Goal: Information Seeking & Learning: Check status

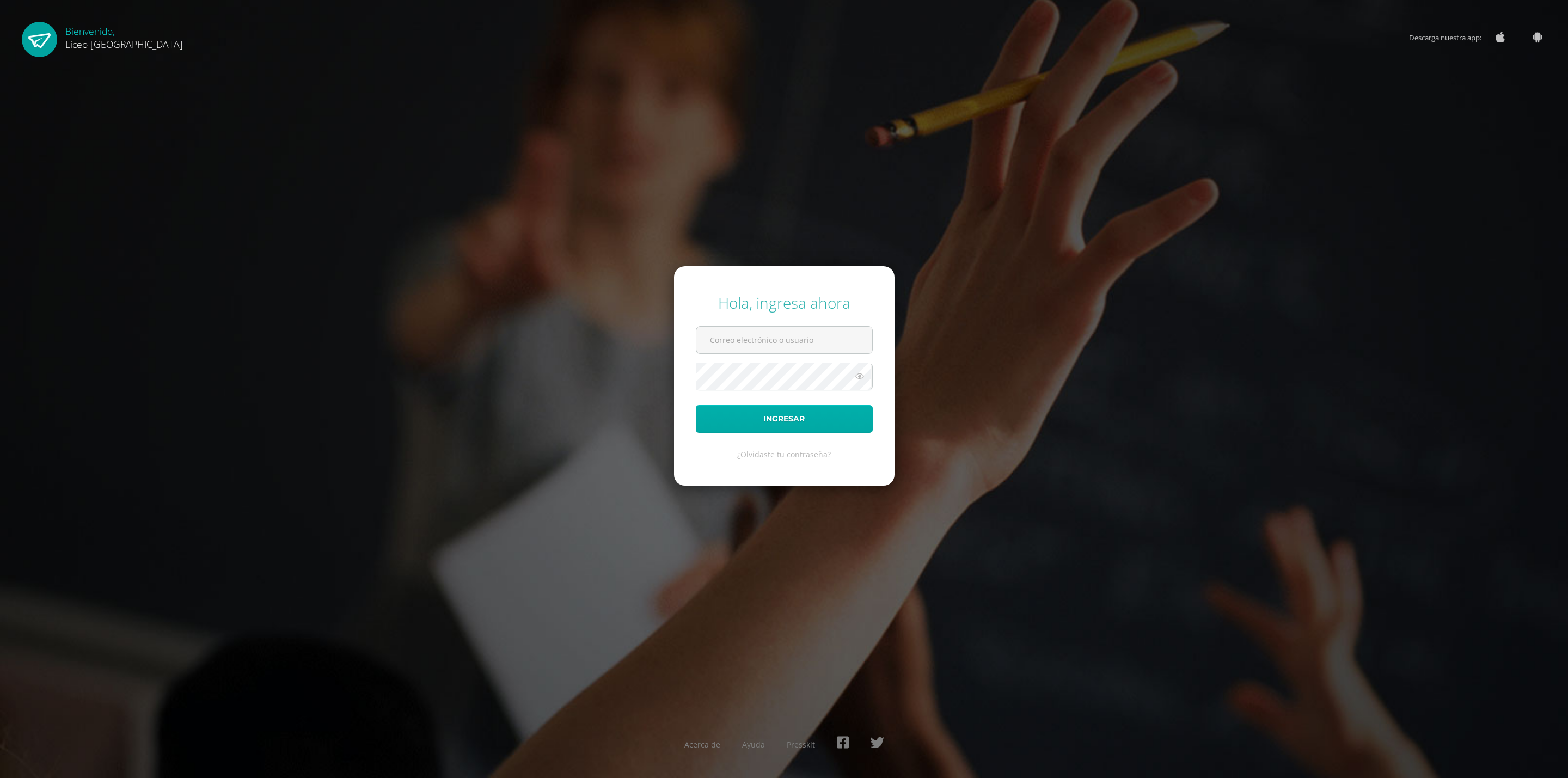
type input "20190358@liceoguatemala.edu.gt"
click at [740, 413] on button "Ingresar" at bounding box center [784, 418] width 177 height 28
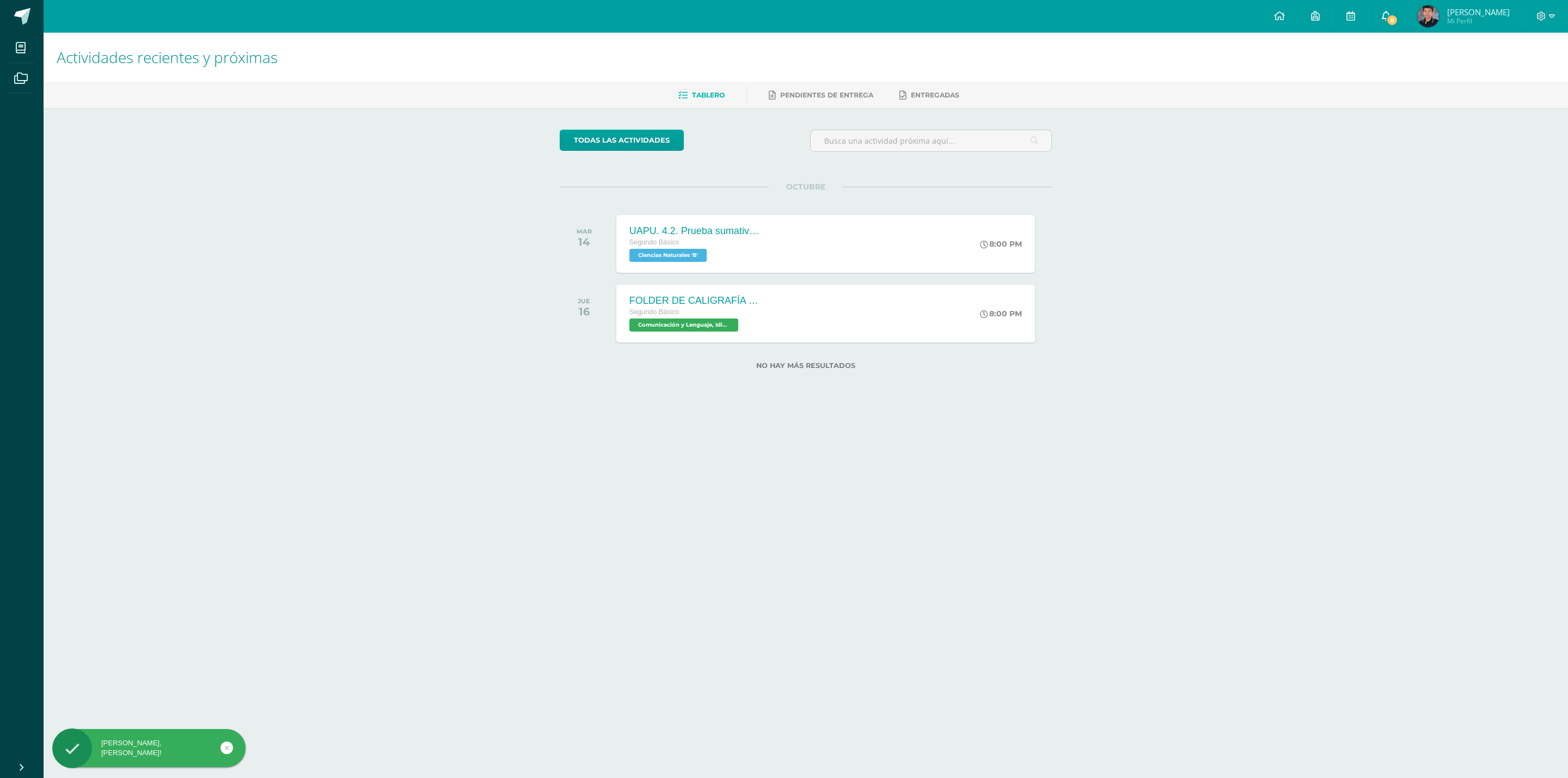
click at [1384, 13] on icon at bounding box center [1386, 16] width 9 height 10
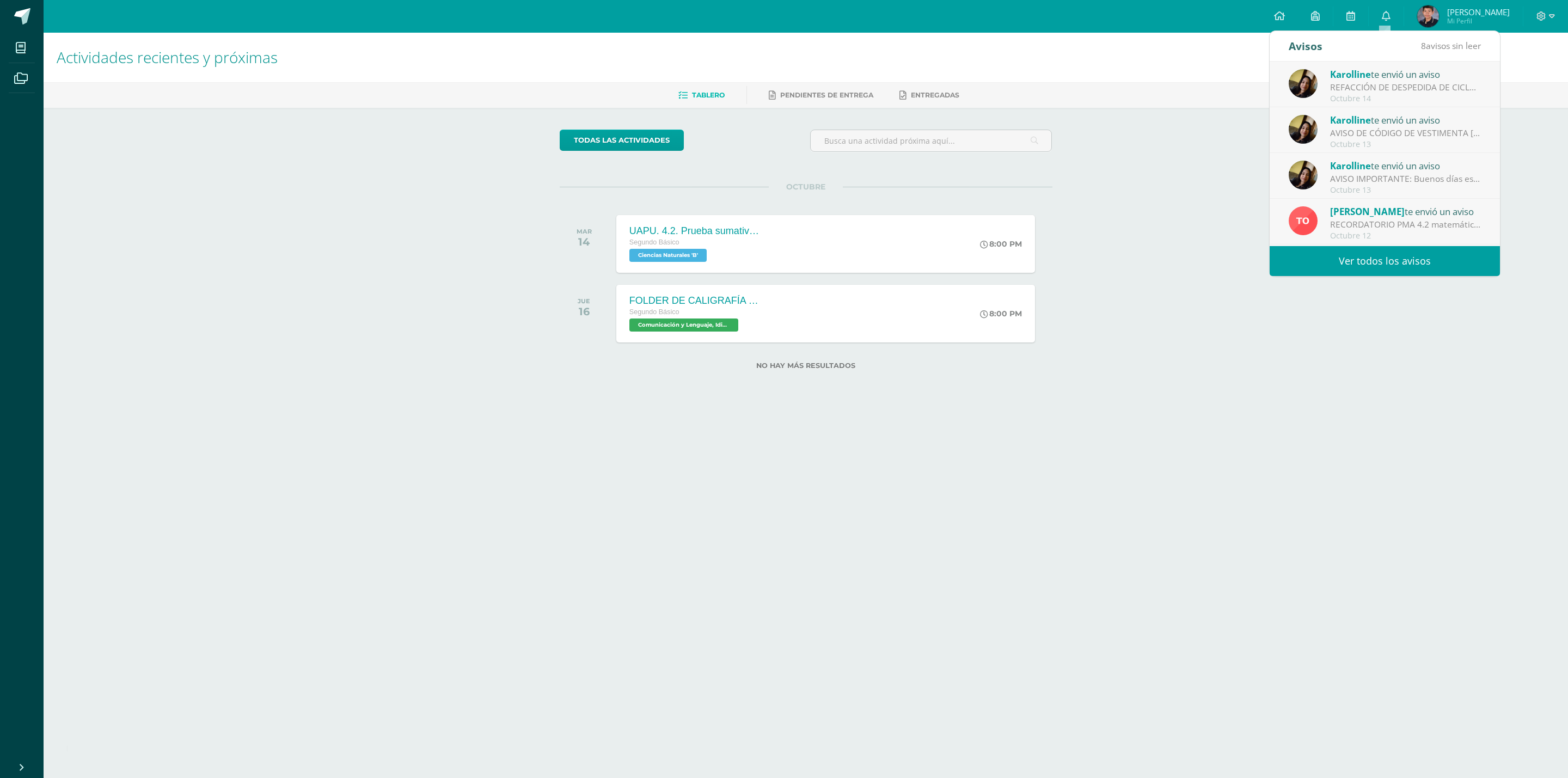
click at [1375, 267] on link "Ver todos los avisos" at bounding box center [1384, 261] width 230 height 30
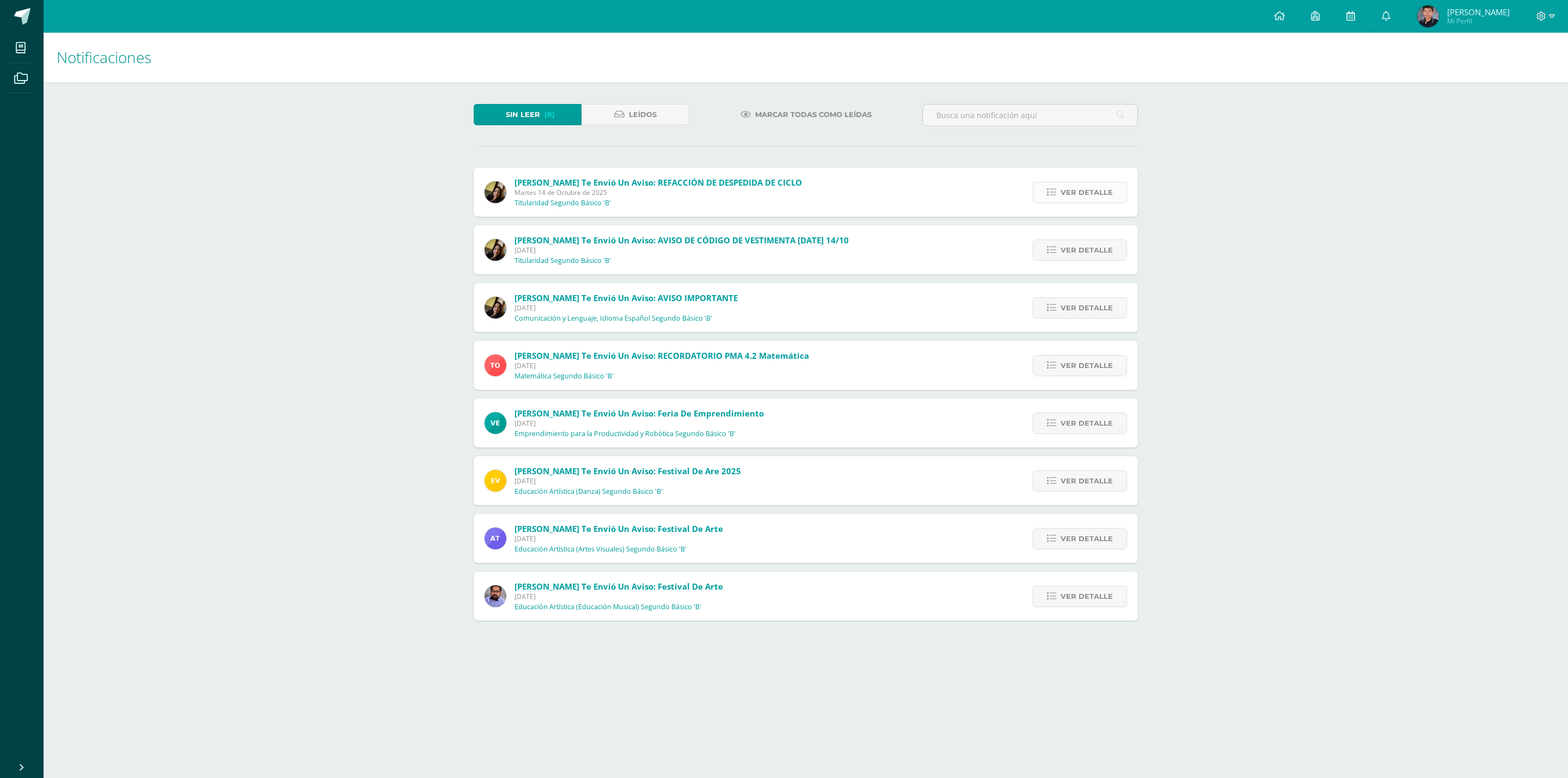
click at [1054, 193] on icon at bounding box center [1051, 193] width 9 height 9
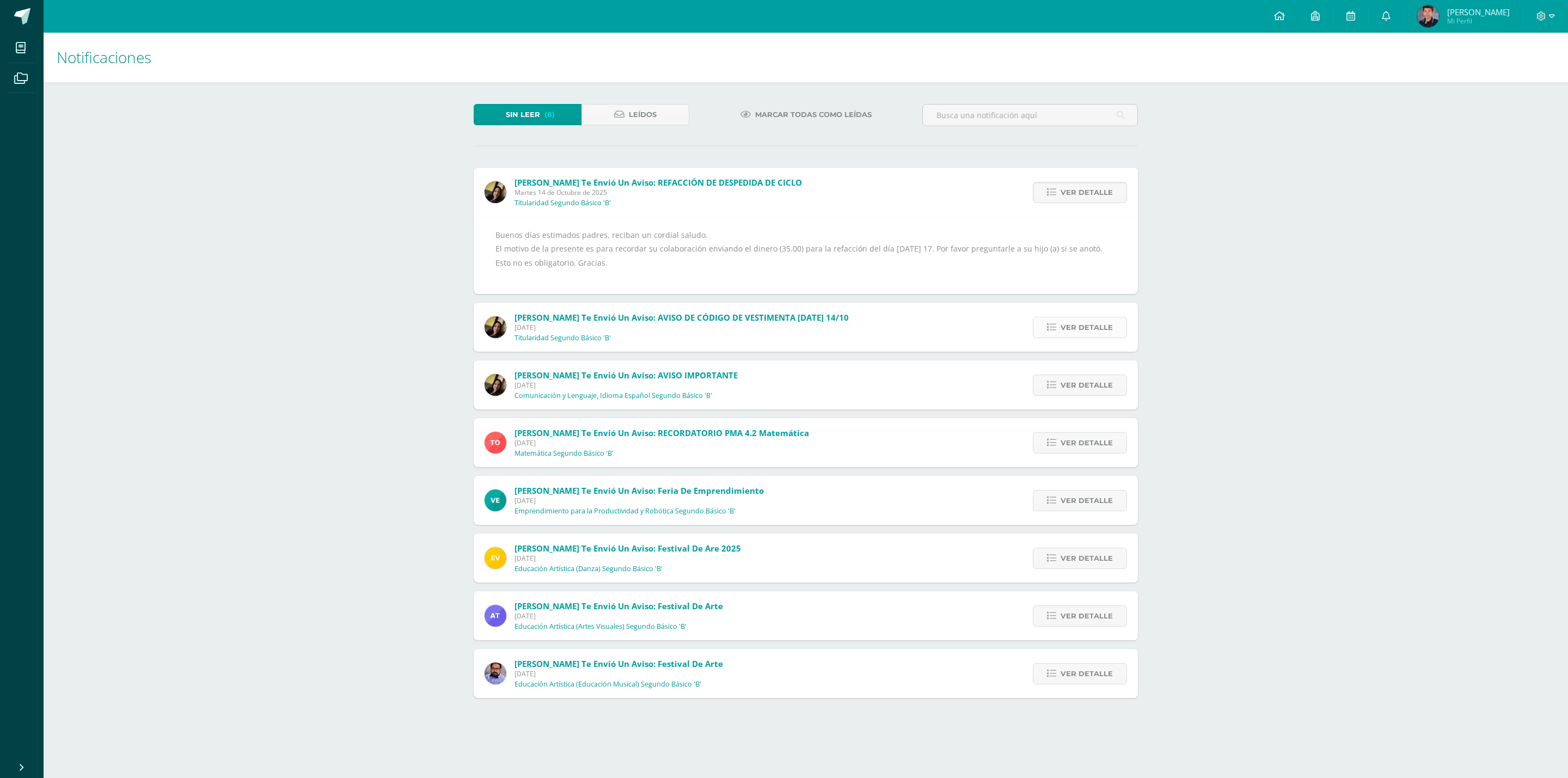
click at [1041, 325] on link "Ver detalle" at bounding box center [1080, 327] width 94 height 21
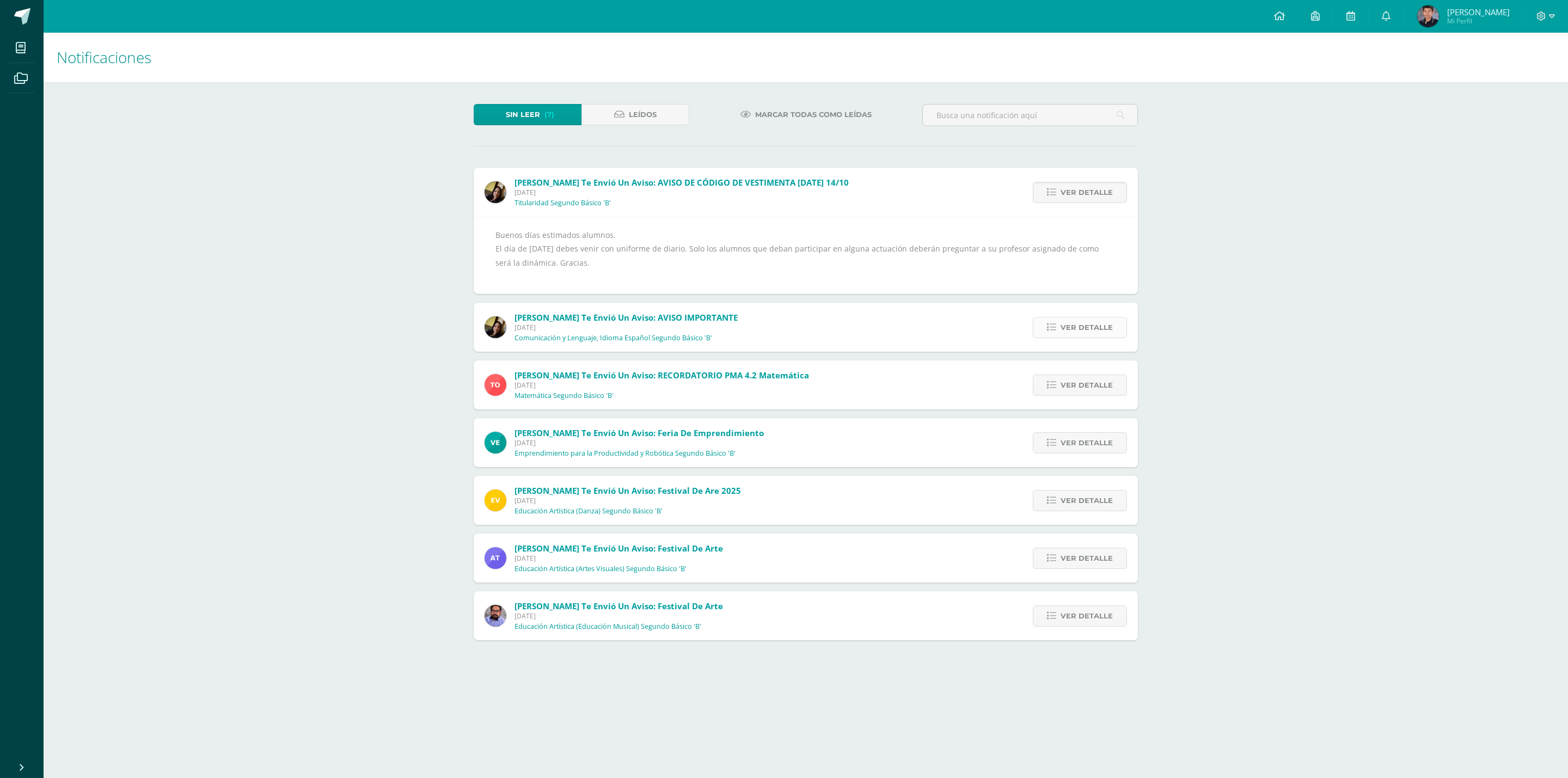
click at [1052, 329] on icon at bounding box center [1051, 327] width 9 height 9
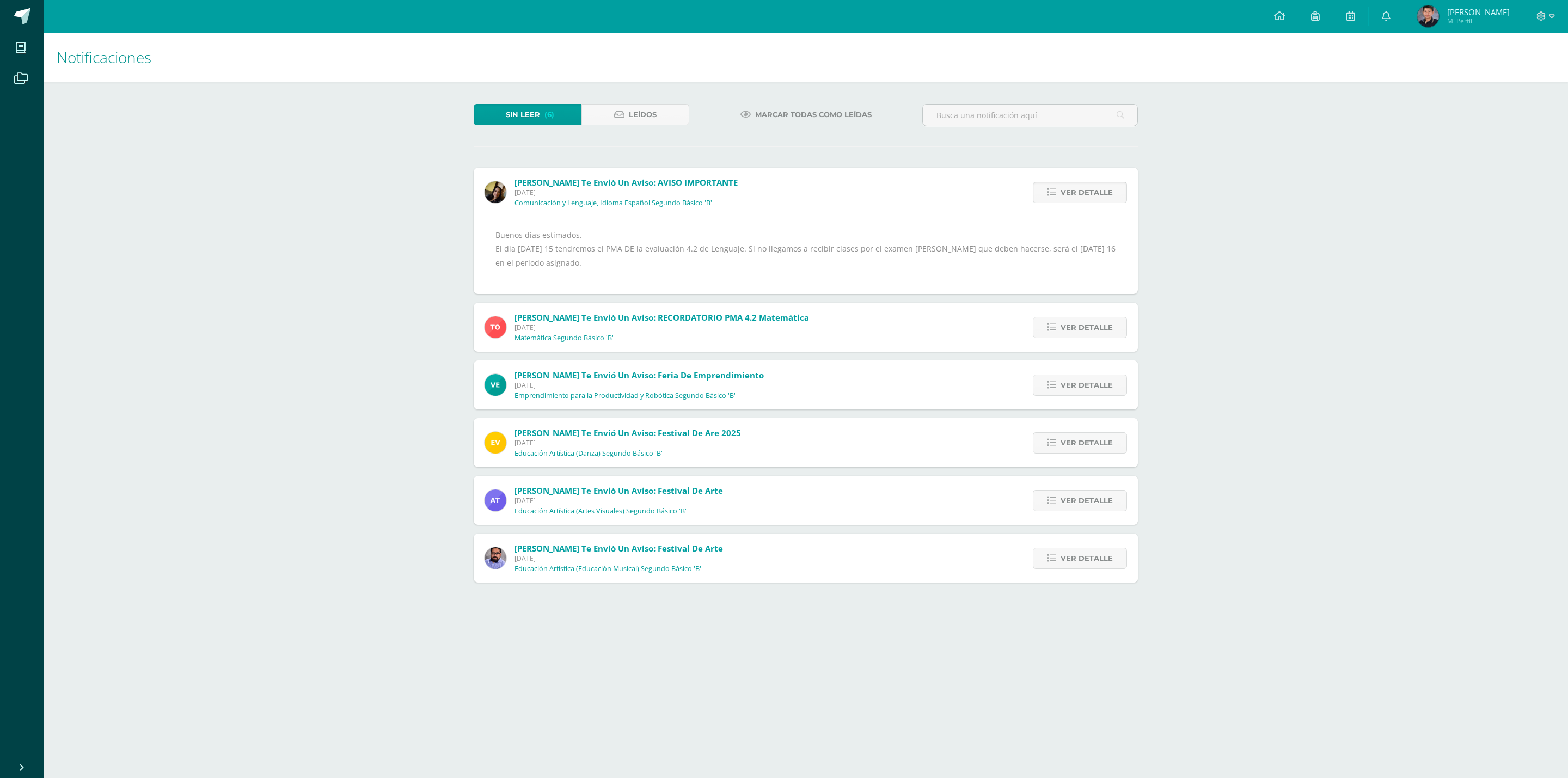
click at [1052, 329] on icon at bounding box center [1051, 327] width 9 height 9
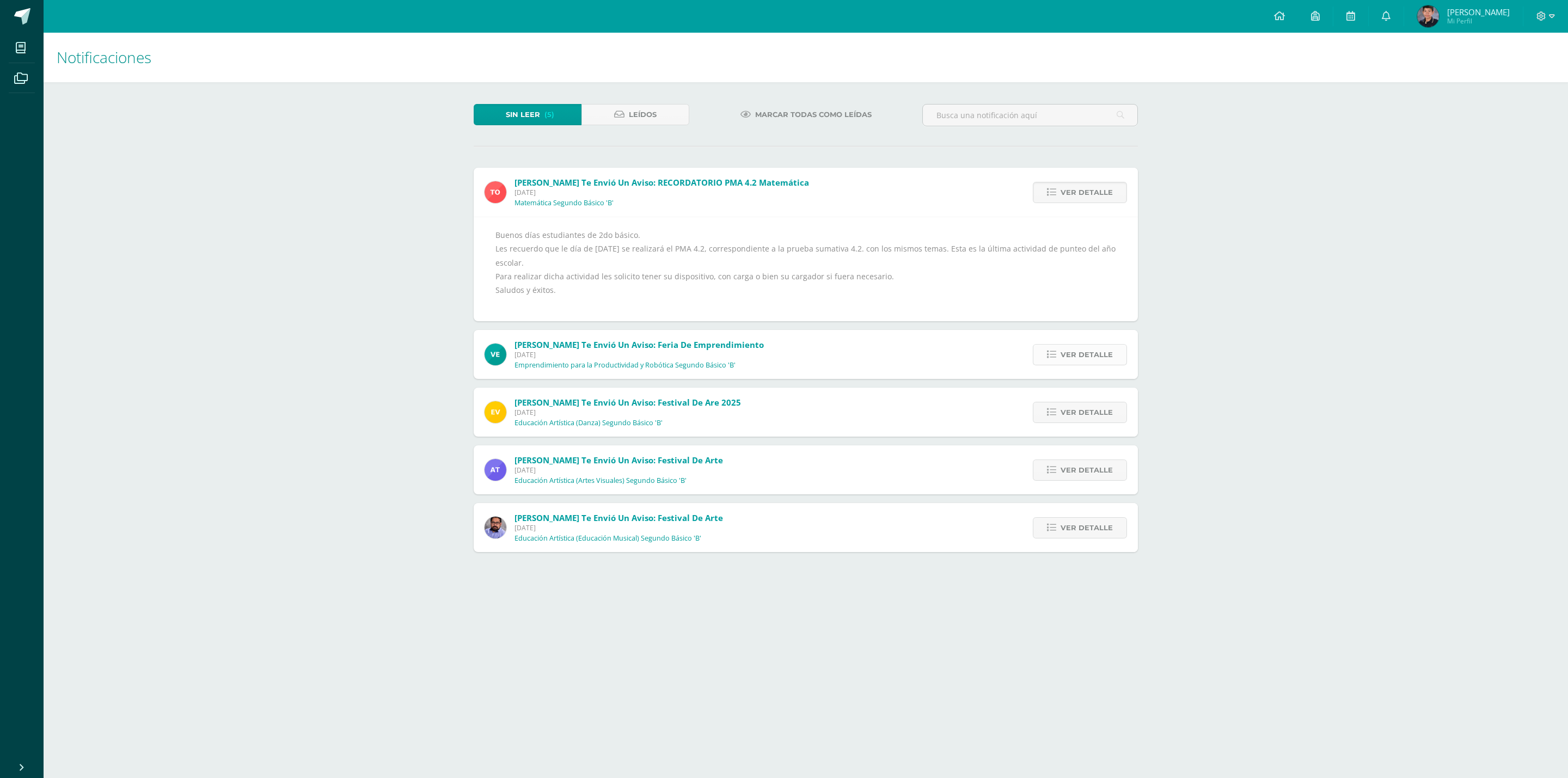
click at [1055, 356] on icon at bounding box center [1051, 355] width 9 height 9
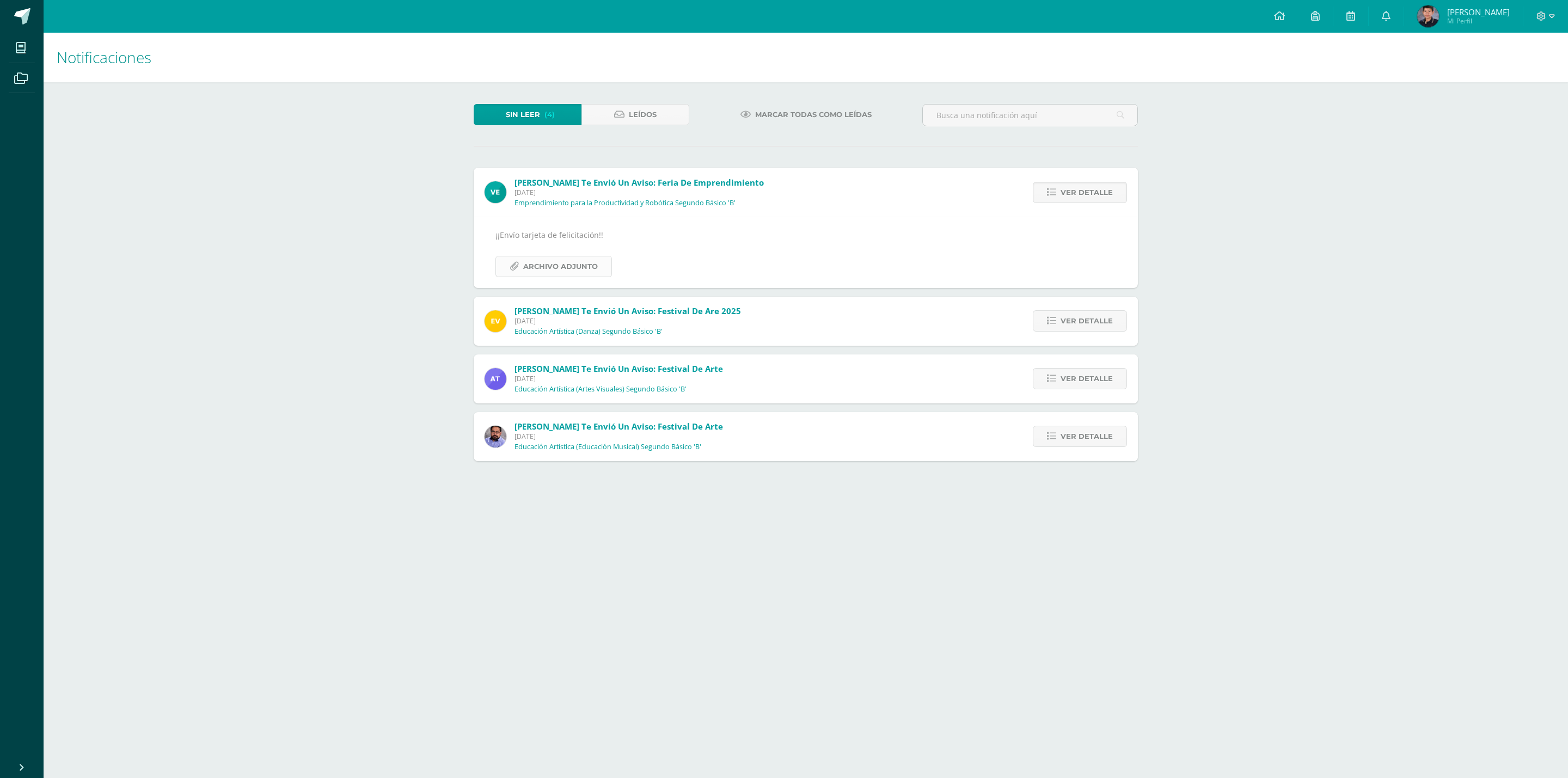
click at [567, 268] on span "Archivo Adjunto" at bounding box center [561, 266] width 75 height 20
click at [1054, 322] on icon at bounding box center [1051, 321] width 9 height 9
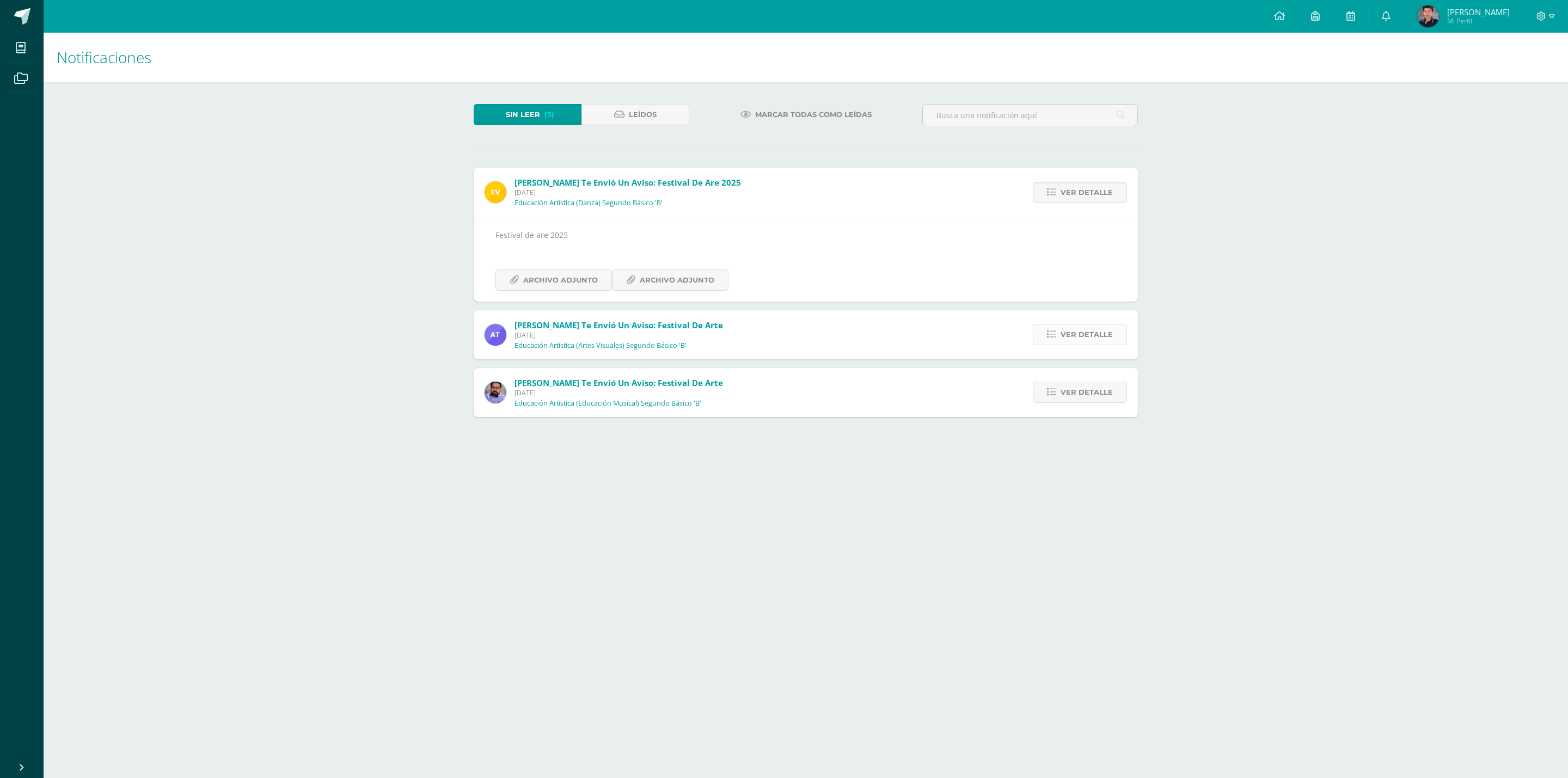
click at [1048, 330] on link "Ver detalle" at bounding box center [1080, 334] width 94 height 21
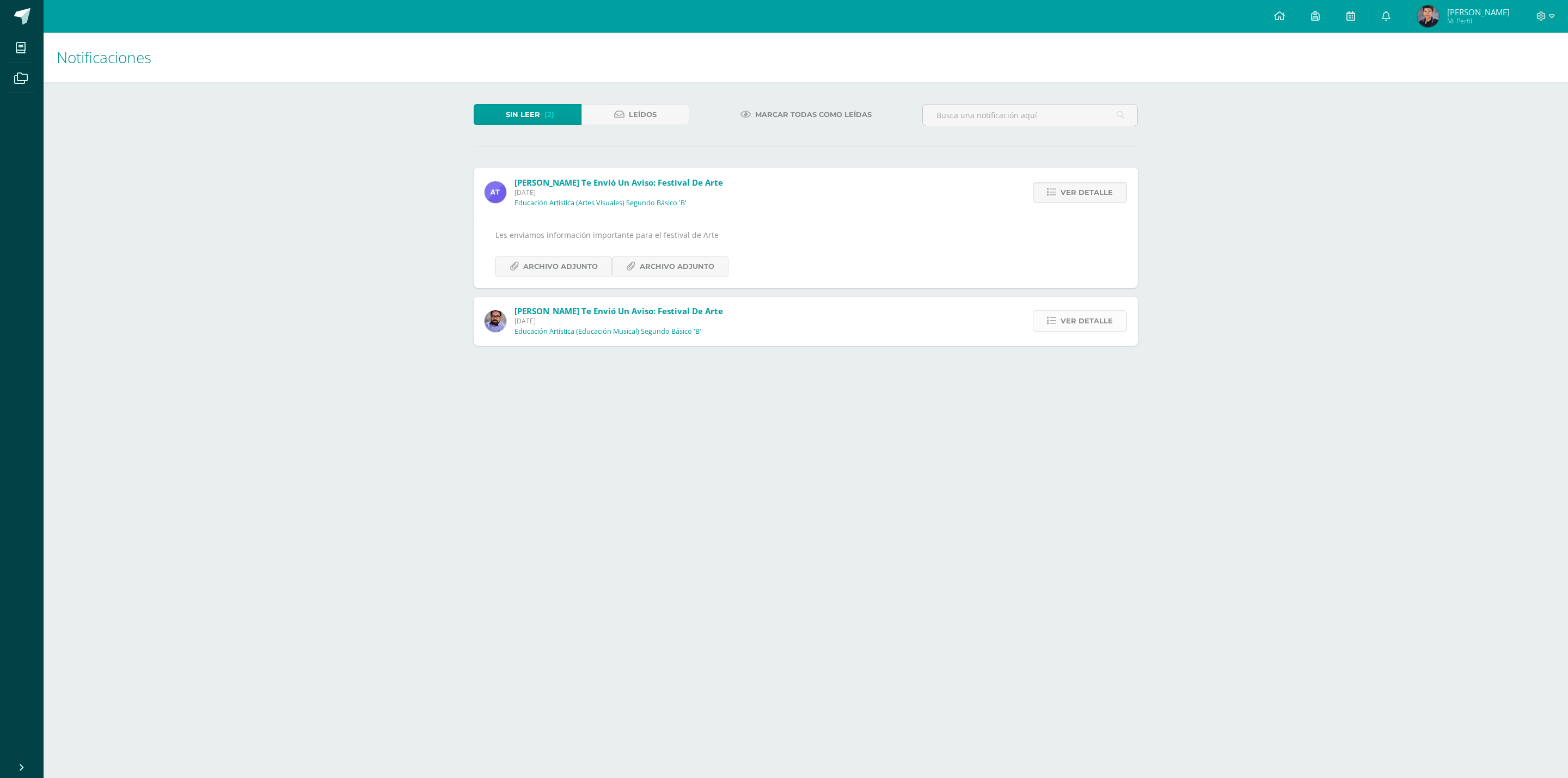
click at [1060, 323] on link "Ver detalle" at bounding box center [1080, 321] width 94 height 21
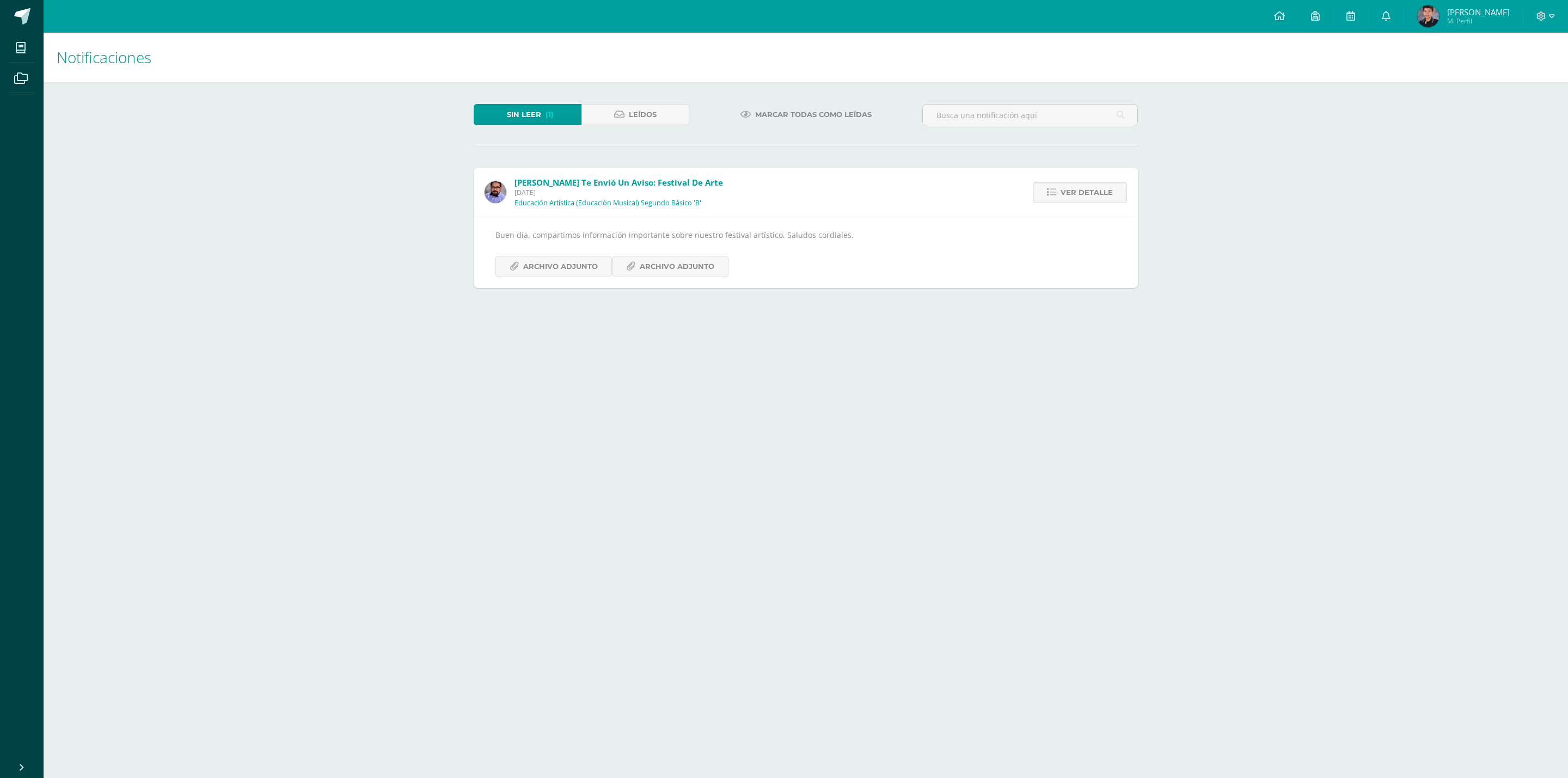
click at [1052, 190] on icon at bounding box center [1051, 193] width 9 height 9
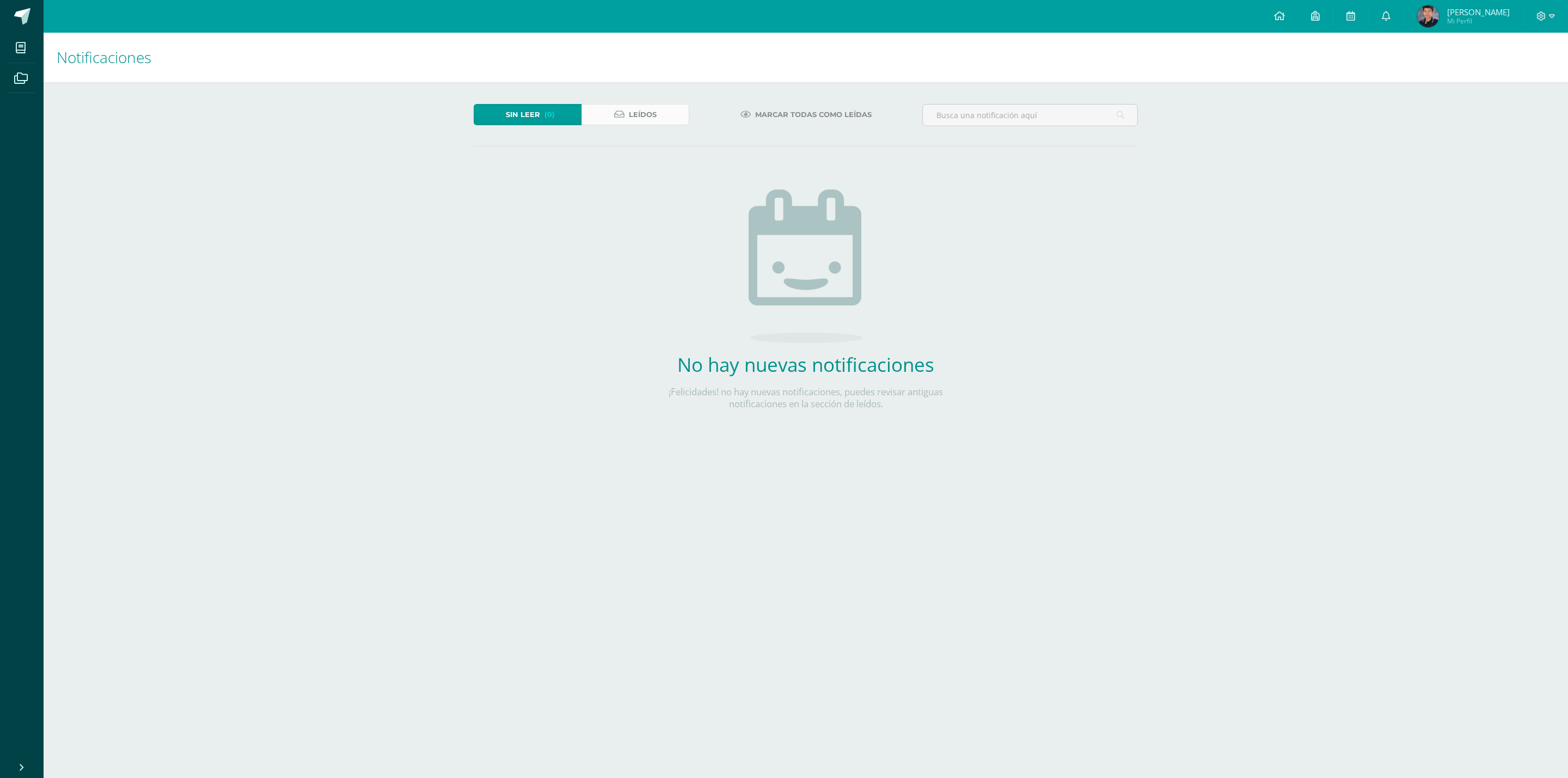
click at [612, 115] on link "Leídos" at bounding box center [635, 114] width 108 height 21
click at [549, 122] on span "(0)" at bounding box center [550, 114] width 10 height 20
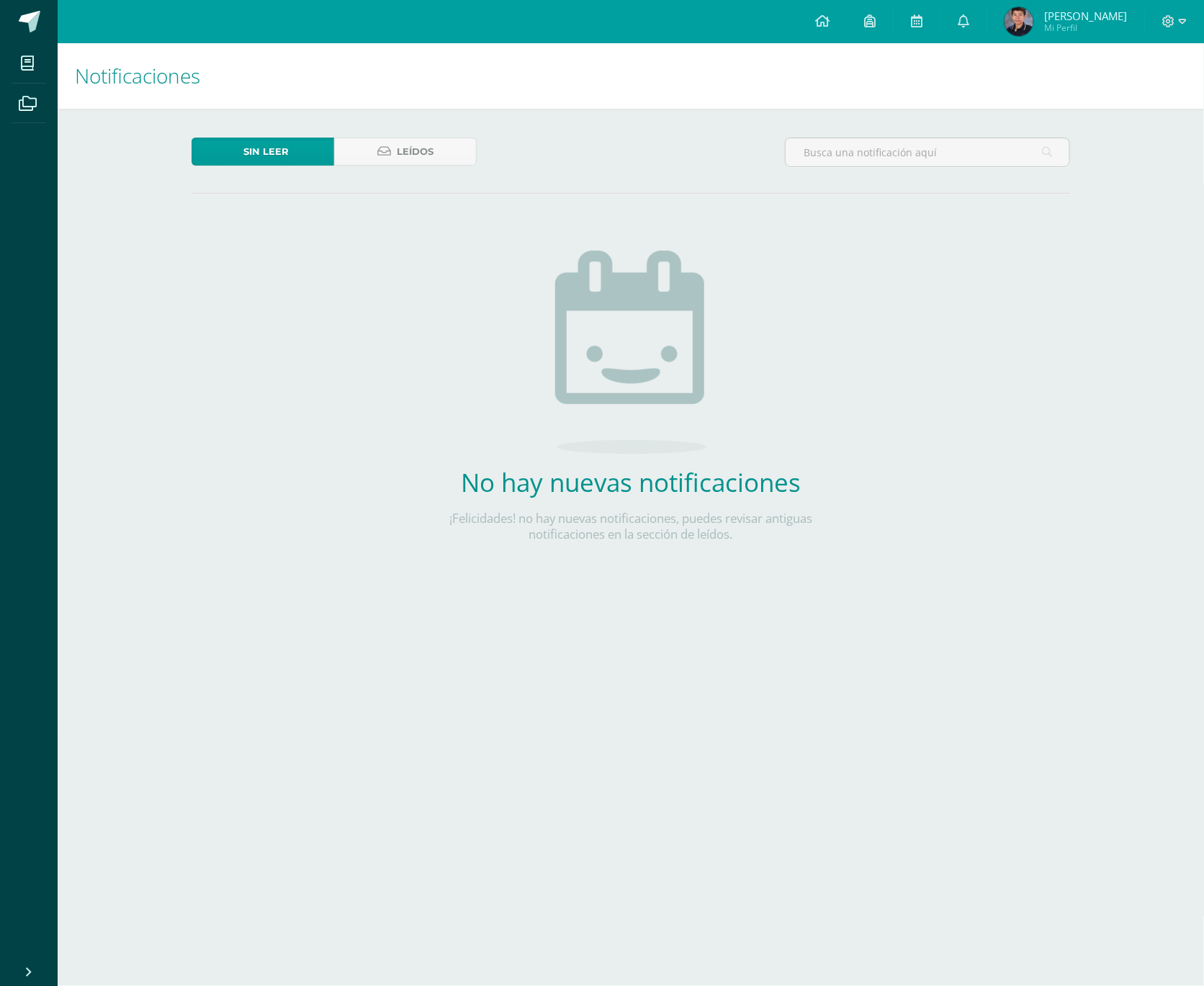
click at [1062, 15] on span "[PERSON_NAME]" at bounding box center [1085, 16] width 83 height 15
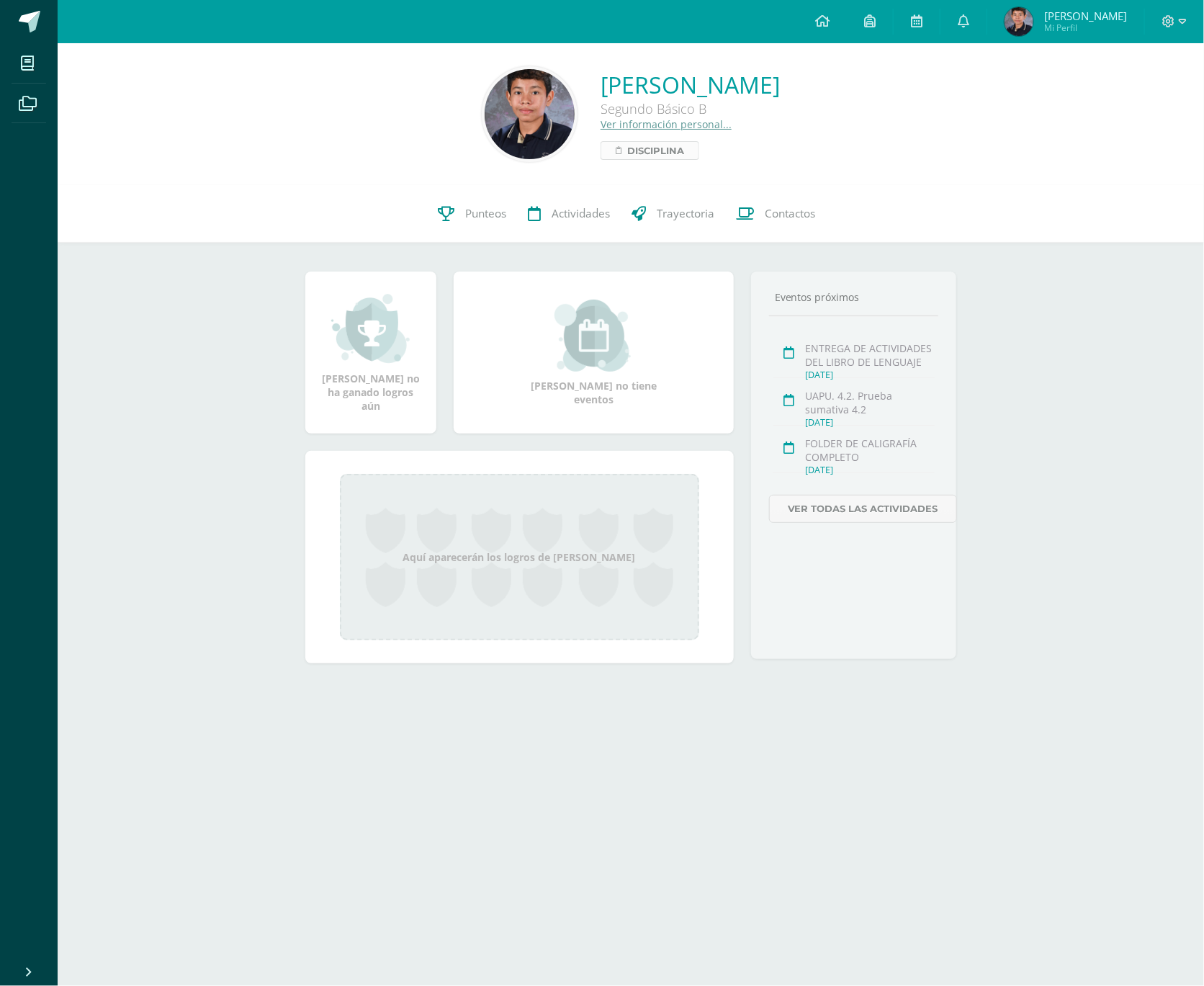
click at [627, 147] on span "Disciplina" at bounding box center [656, 150] width 57 height 17
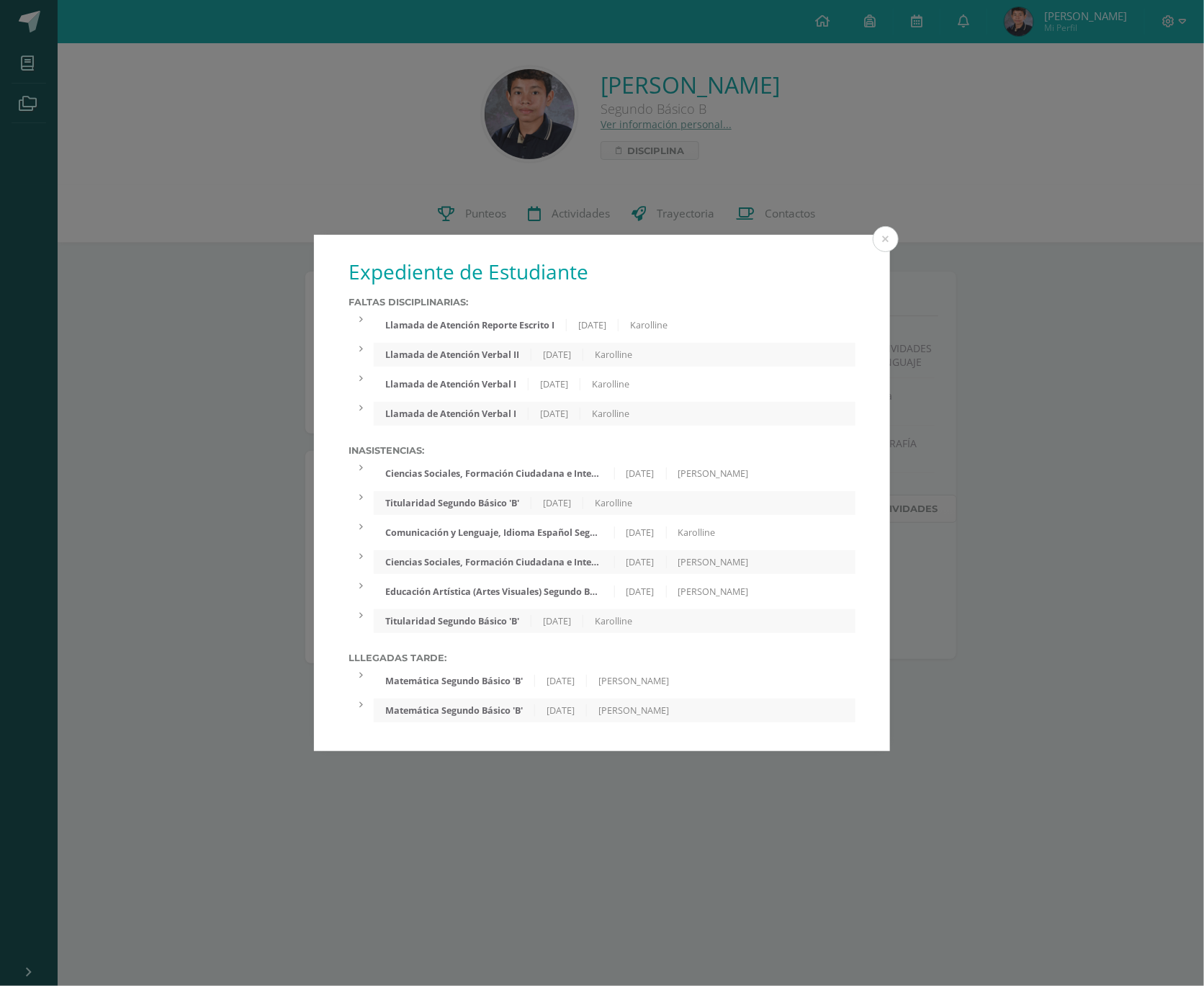
click at [482, 216] on div "Expediente de Estudiante Faltas Disciplinarias: Llamada de Atención Reporte Esc…" at bounding box center [602, 493] width 1204 height 986
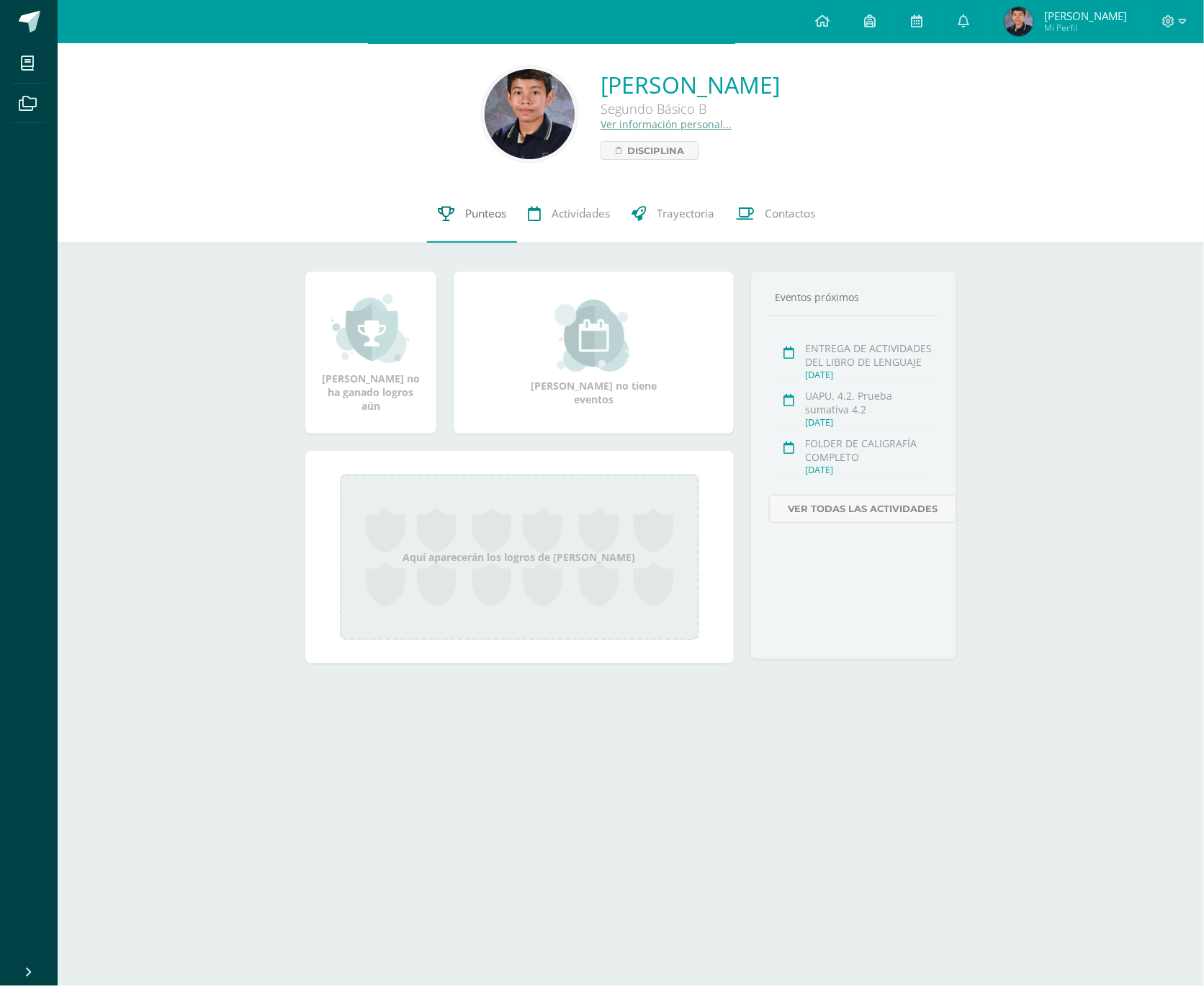
click at [486, 211] on span "Punteos" at bounding box center [486, 213] width 41 height 15
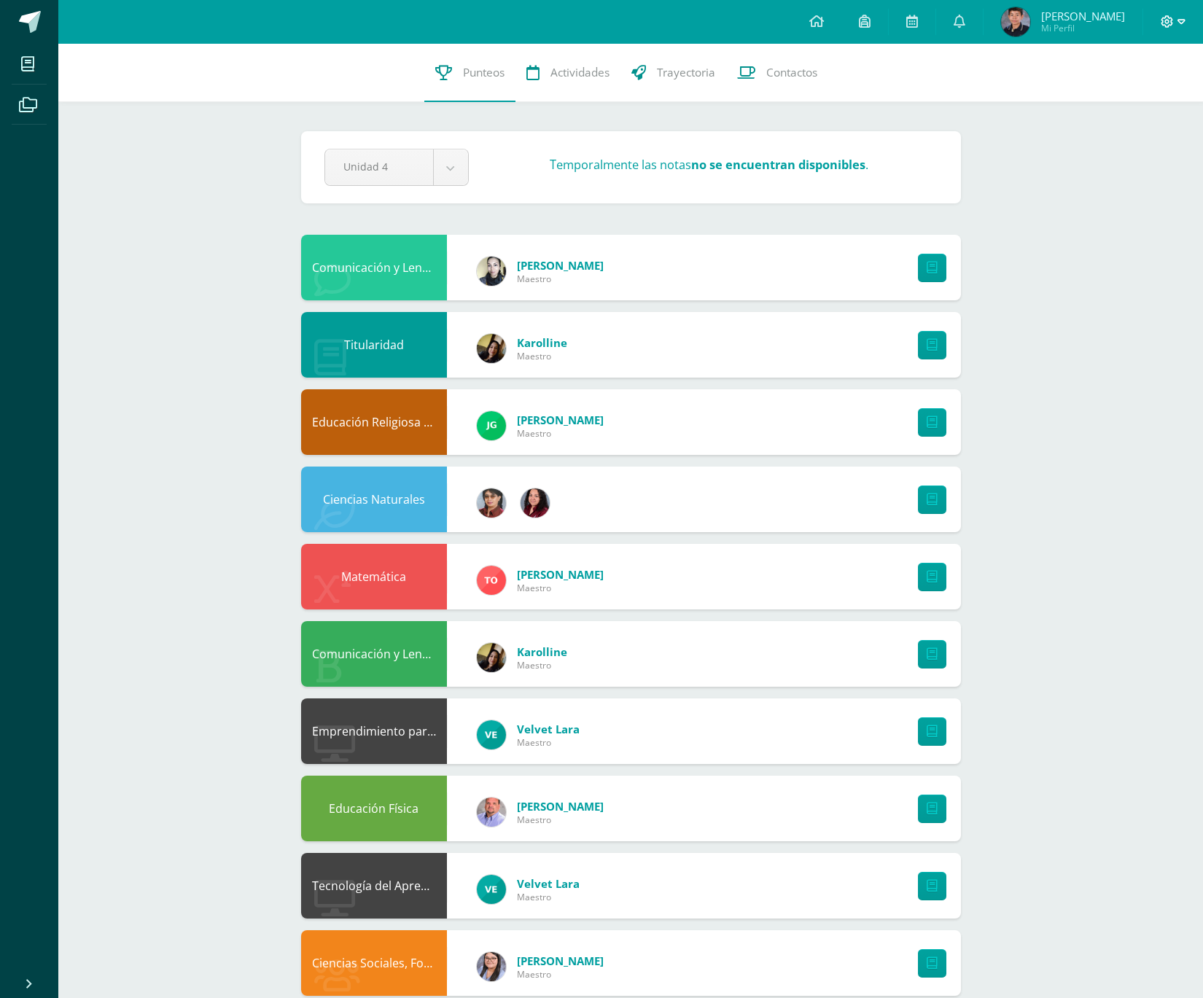
click at [1183, 20] on icon at bounding box center [1181, 21] width 8 height 5
click at [1144, 101] on span "Cerrar sesión" at bounding box center [1135, 99] width 66 height 14
